Goal: Find contact information: Find contact information

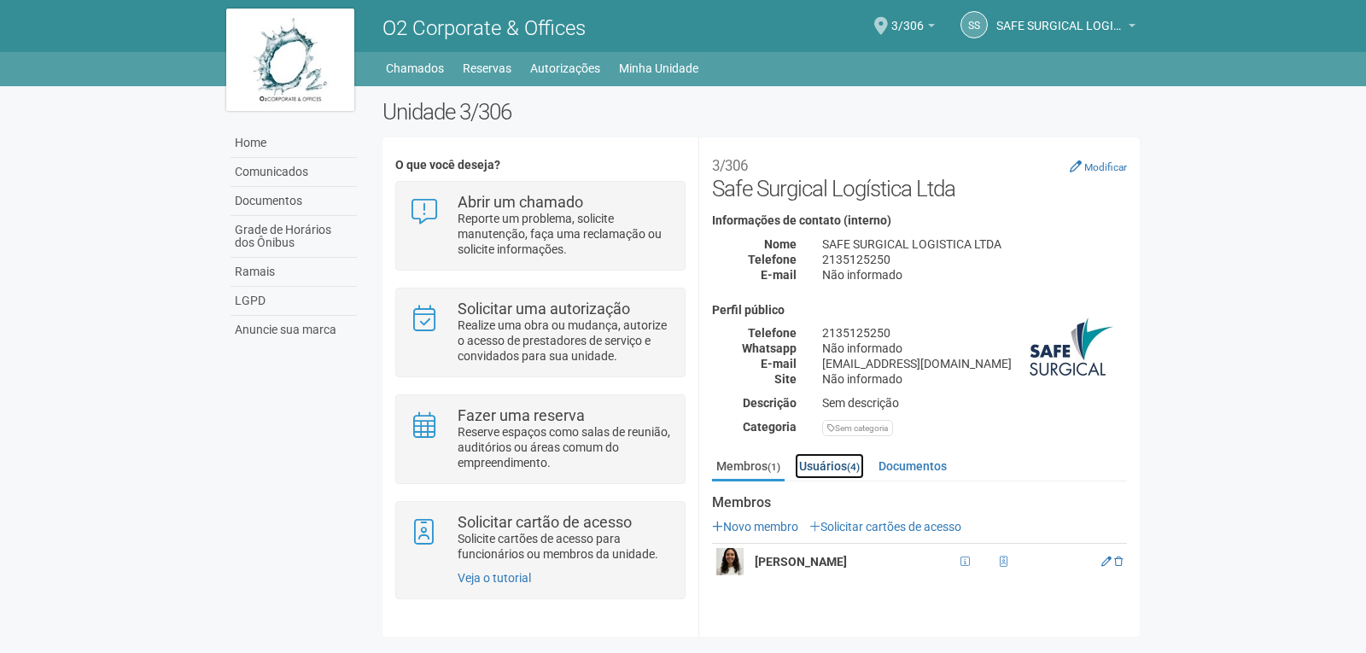
click at [845, 457] on link "Usuários (4)" at bounding box center [829, 466] width 69 height 26
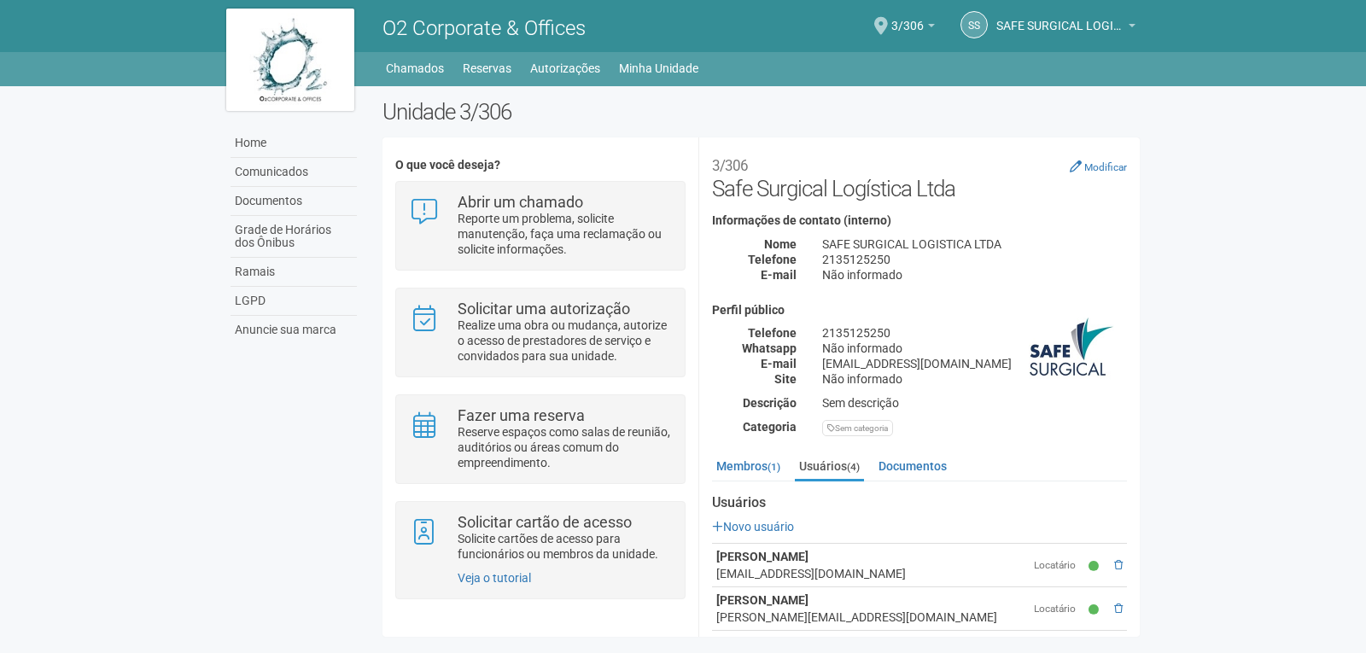
scroll to position [101, 0]
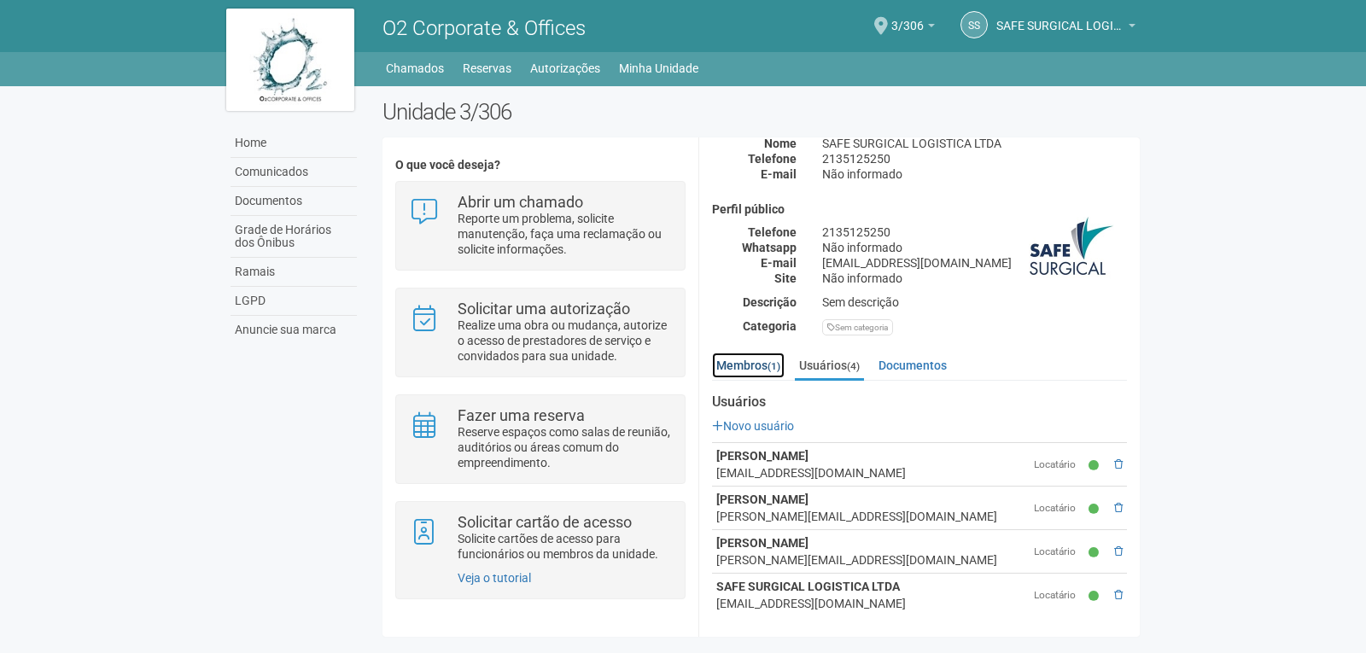
click at [758, 363] on link "Membros (1)" at bounding box center [748, 366] width 73 height 26
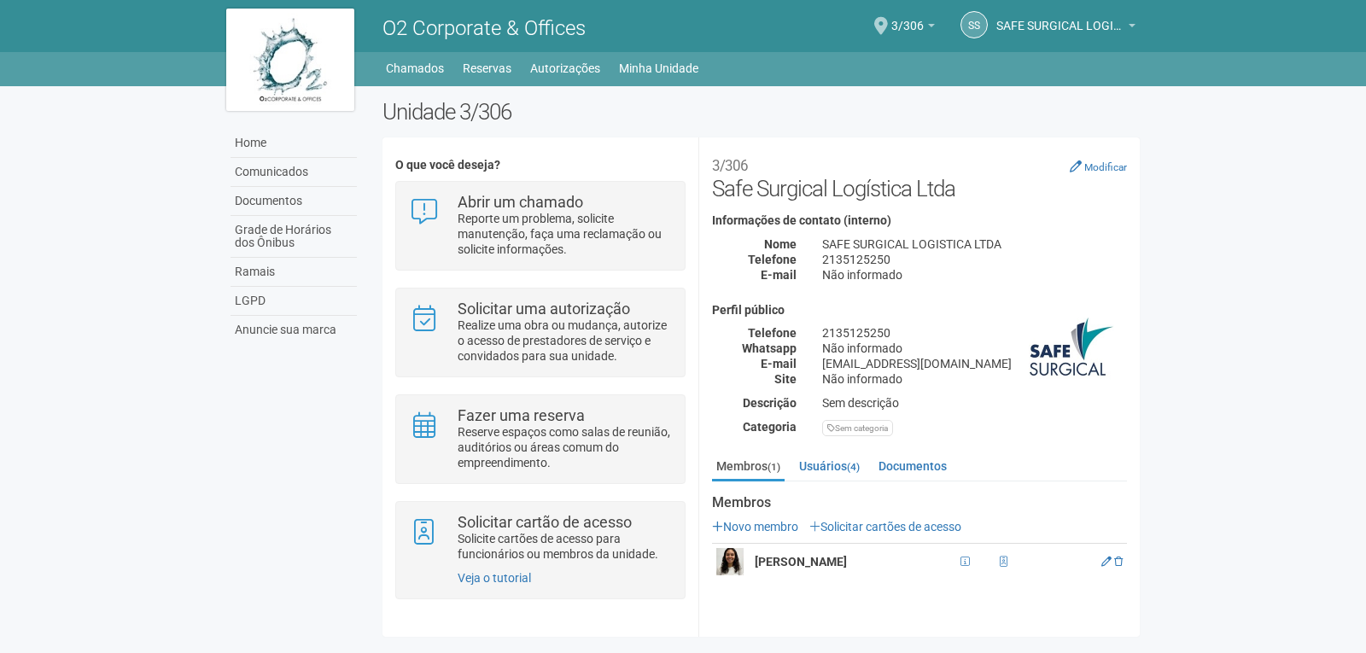
drag, startPoint x: 1196, startPoint y: 340, endPoint x: 1203, endPoint y: 394, distance: 55.1
click at [1206, 398] on body "Aguarde... O2 Corporate & Offices SS SAFE SURGICAL LOGISTICA LTDA SAFE SURGICAL…" at bounding box center [683, 326] width 1366 height 653
click at [1203, 390] on body "Aguarde... O2 Corporate & Offices SS SAFE SURGICAL LOGISTICA LTDA SAFE SURGICAL…" at bounding box center [683, 326] width 1366 height 653
click at [1232, 328] on body "Aguarde... O2 Corporate & Offices SS SAFE SURGICAL LOGISTICA LTDA SAFE SURGICAL…" at bounding box center [683, 326] width 1366 height 653
click at [1198, 313] on body "Aguarde... O2 Corporate & Offices SS SAFE SURGICAL LOGISTICA LTDA SAFE SURGICAL…" at bounding box center [683, 326] width 1366 height 653
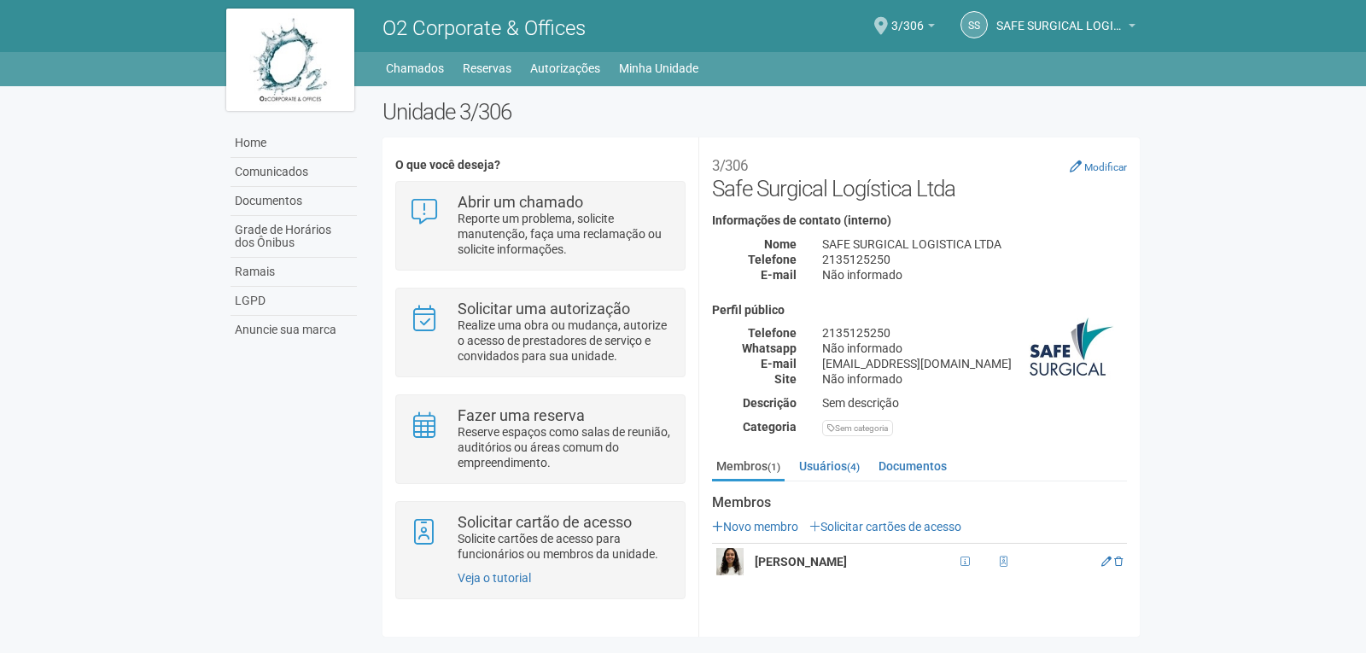
click at [1196, 314] on body "Aguarde... O2 Corporate & Offices SS SAFE SURGICAL LOGISTICA LTDA SAFE SURGICAL…" at bounding box center [683, 326] width 1366 height 653
drag, startPoint x: 1295, startPoint y: 359, endPoint x: 1295, endPoint y: 391, distance: 31.6
click at [1295, 391] on body "Aguarde... O2 Corporate & Offices SS SAFE SURGICAL LOGISTICA LTDA SAFE SURGICAL…" at bounding box center [683, 326] width 1366 height 653
click at [1302, 434] on body "Aguarde... O2 Corporate & Offices SS SAFE SURGICAL LOGISTICA LTDA SAFE SURGICAL…" at bounding box center [683, 326] width 1366 height 653
click at [1300, 445] on body "Aguarde... O2 Corporate & Offices SS SAFE SURGICAL LOGISTICA LTDA SAFE SURGICAL…" at bounding box center [683, 326] width 1366 height 653
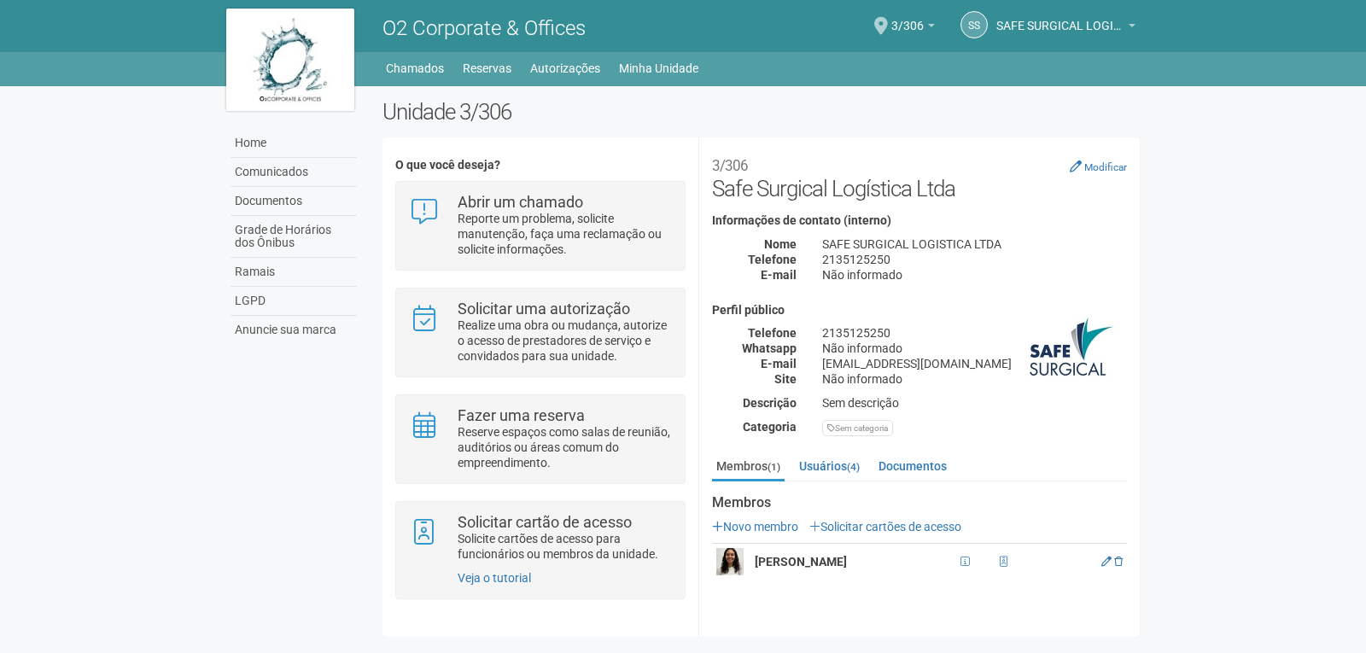
click at [1297, 444] on body "Aguarde... O2 Corporate & Offices SS SAFE SURGICAL LOGISTICA LTDA SAFE SURGICAL…" at bounding box center [683, 326] width 1366 height 653
click at [830, 581] on div "Membros (1) Usuários (4) Documentos Membros Novo membro Solicitar cartões de ac…" at bounding box center [919, 520] width 440 height 135
